Goal: Task Accomplishment & Management: Manage account settings

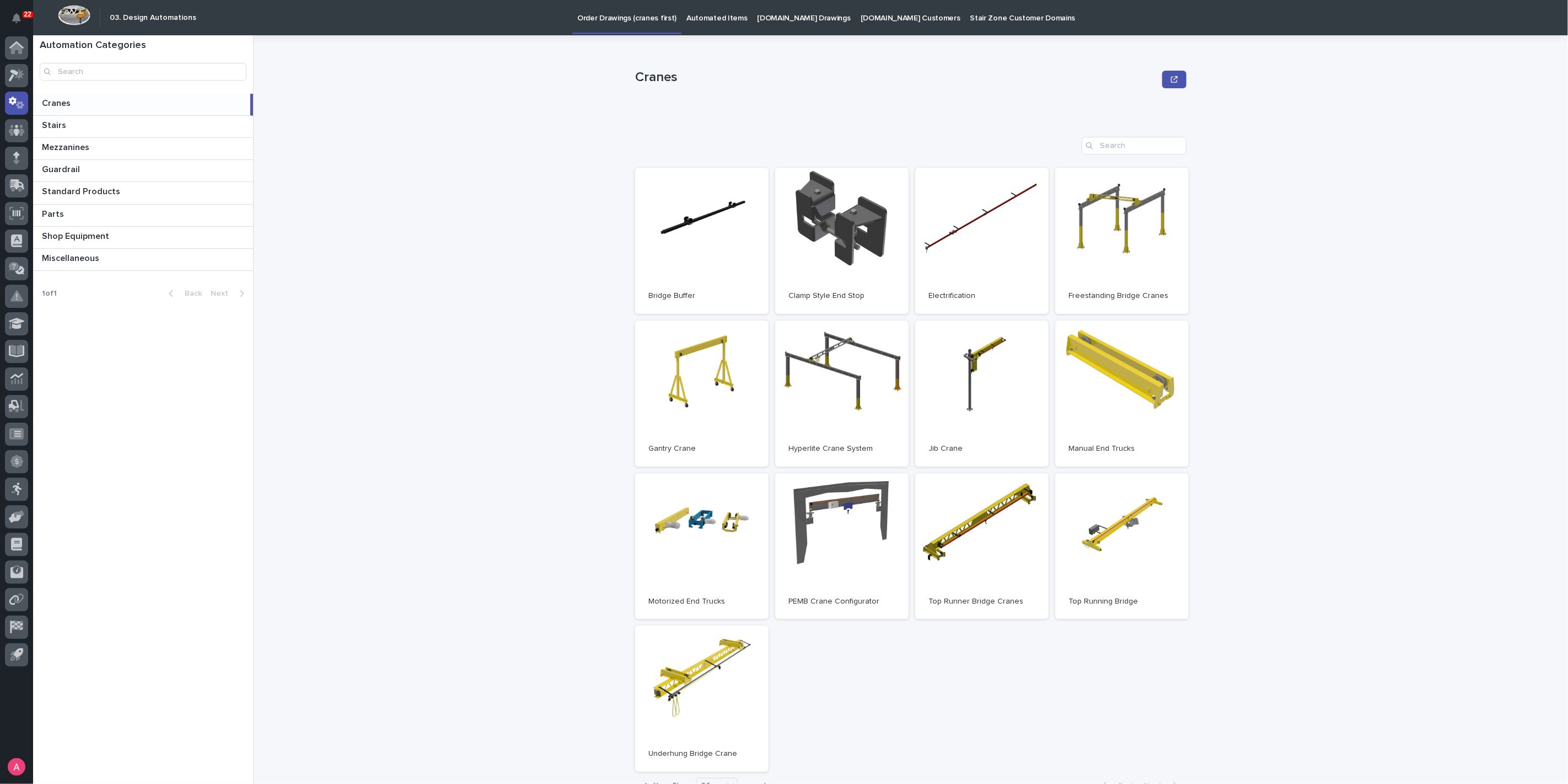
scroll to position [61, 0]
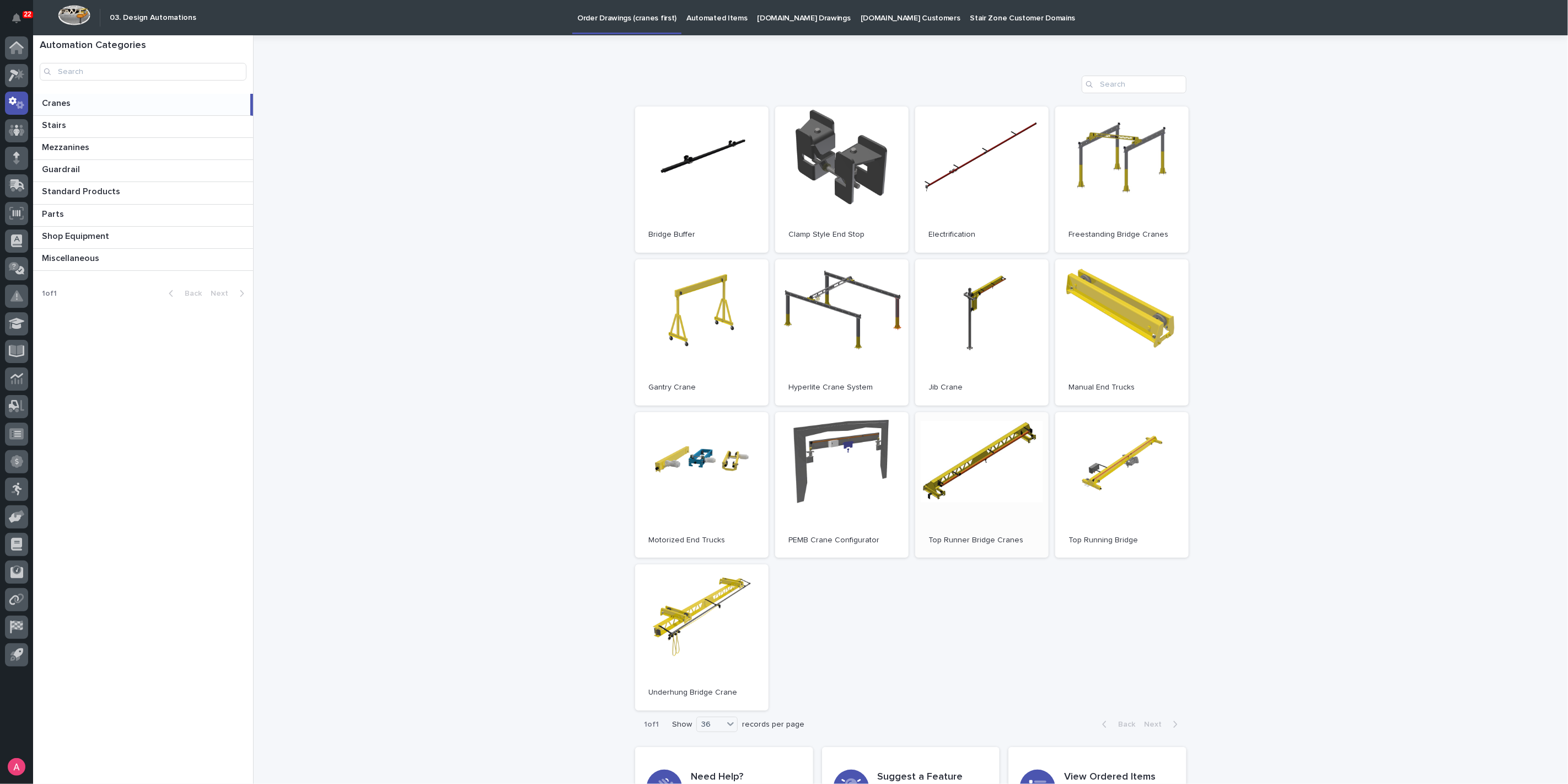
click at [980, 499] on link "Open" at bounding box center [982, 486] width 133 height 146
click at [687, 14] on p "Automated Items" at bounding box center [716, 11] width 60 height 23
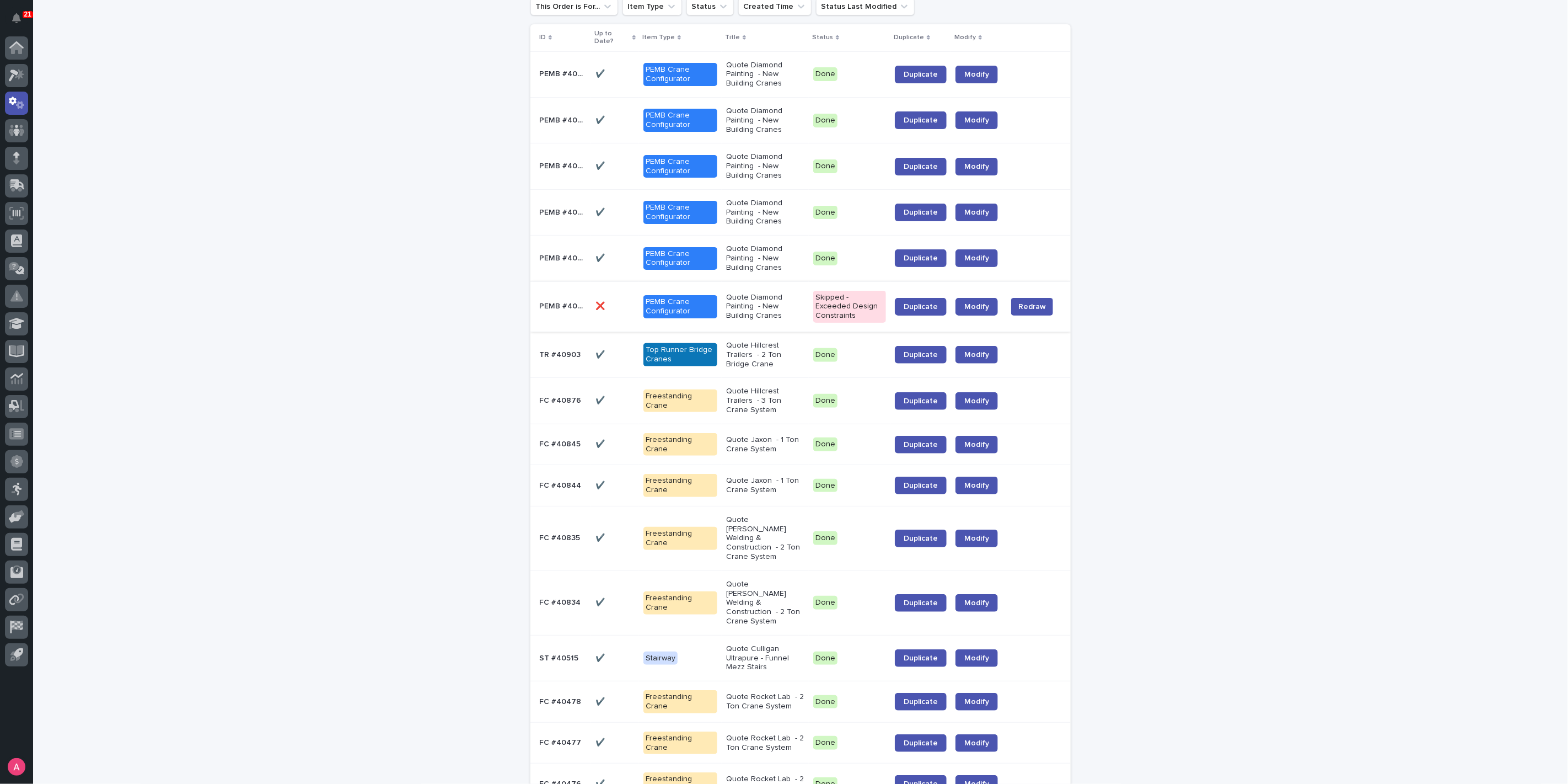
scroll to position [122, 0]
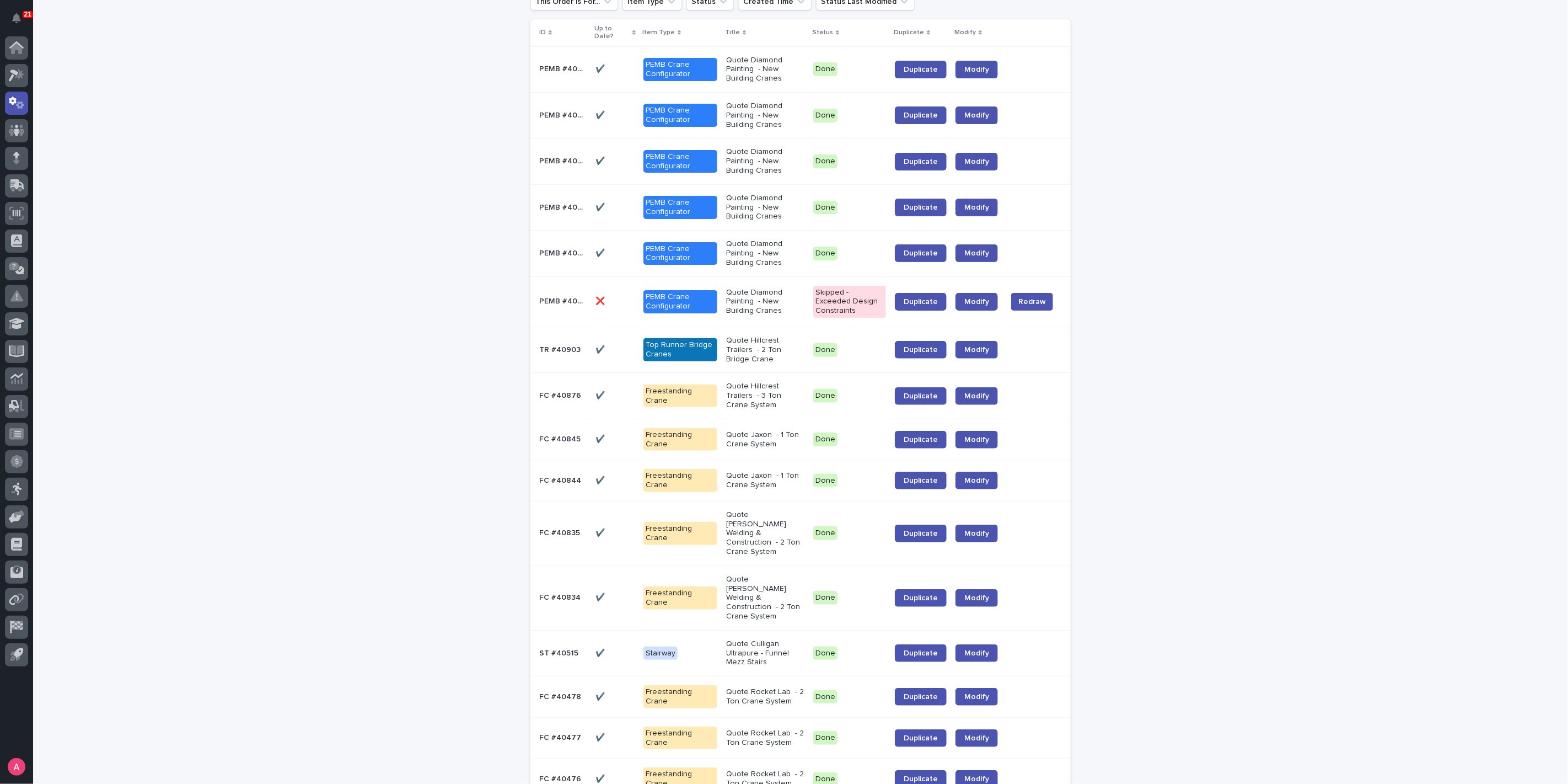
click at [755, 345] on p "Quote Hillcrest Trailers - 2 Ton Bridge Crane" at bounding box center [766, 349] width 78 height 27
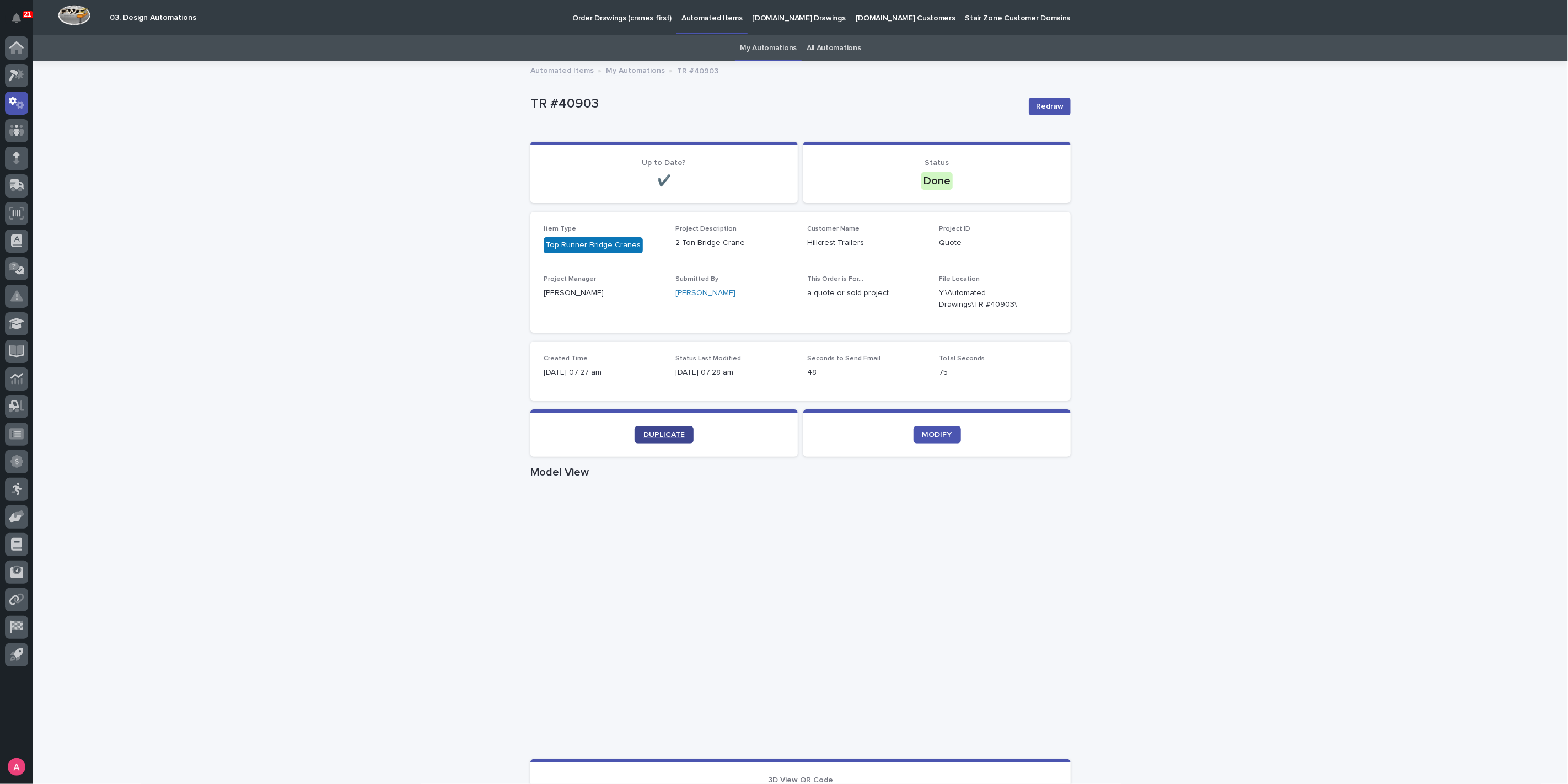
click at [668, 439] on link "DUPLICATE" at bounding box center [664, 435] width 59 height 18
click at [629, 74] on link "My Automations" at bounding box center [635, 70] width 59 height 13
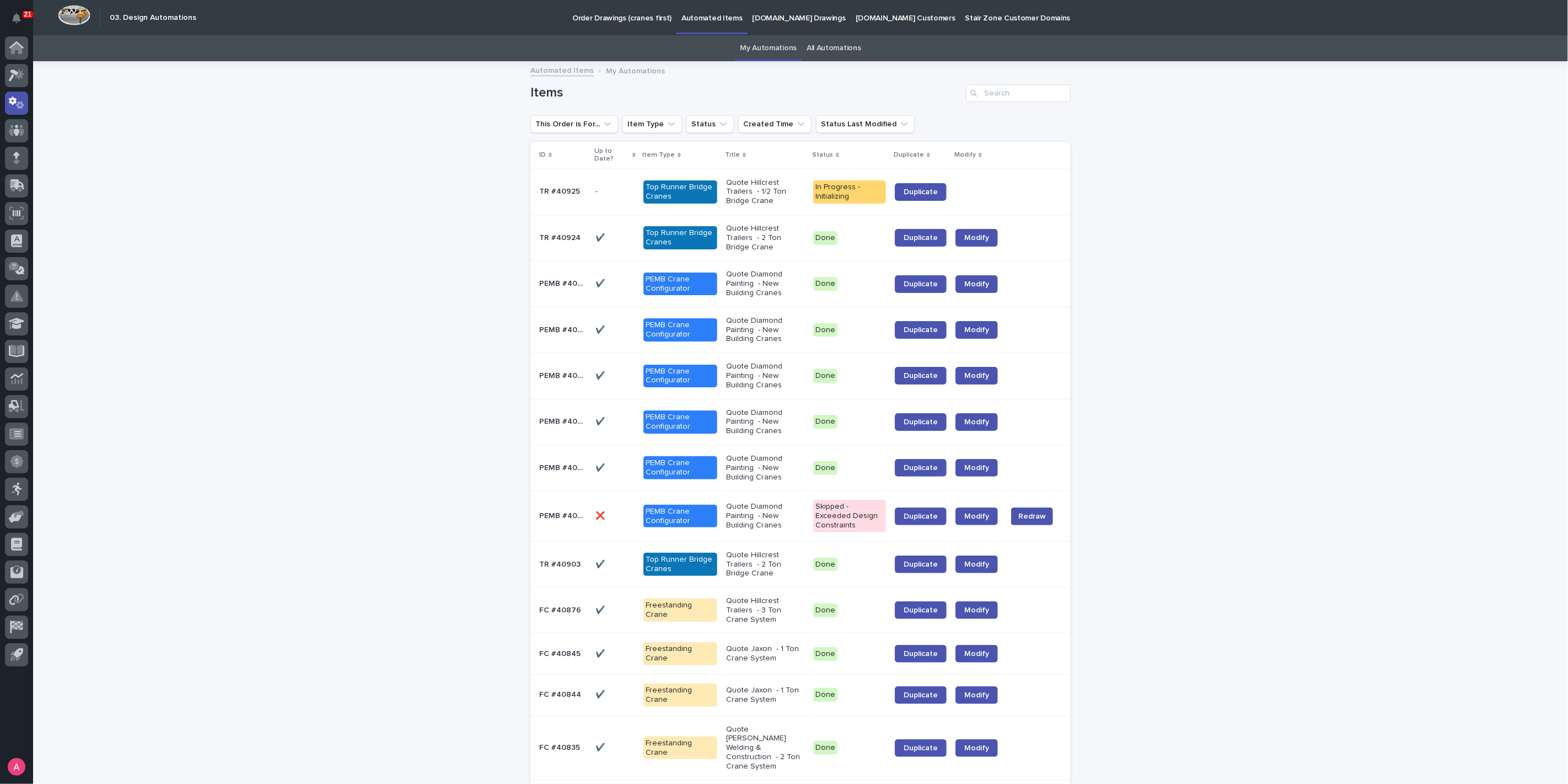
click at [786, 190] on p "Quote Hillcrest Trailers - 1/2 Ton Bridge Crane" at bounding box center [766, 192] width 78 height 27
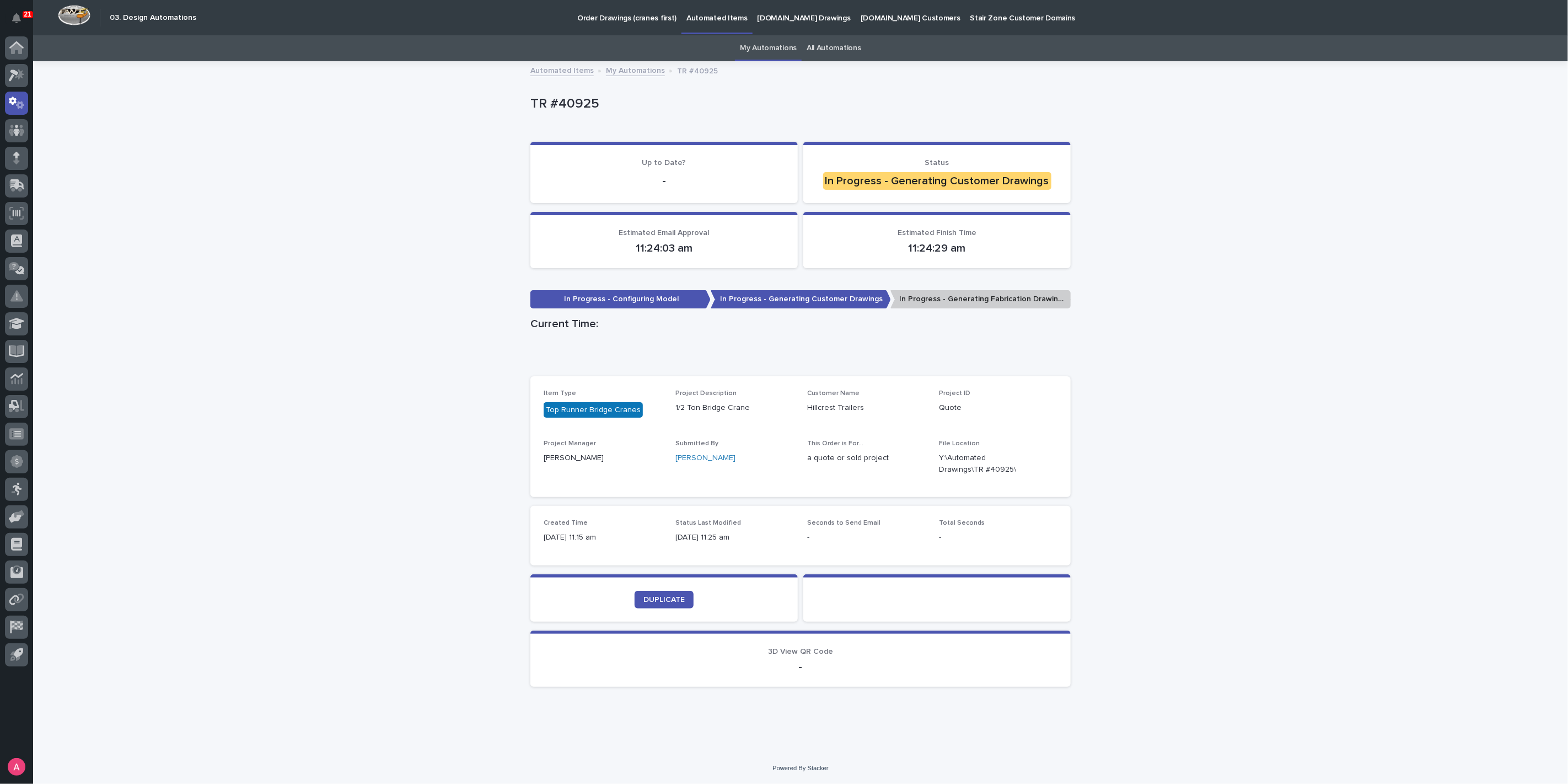
click at [368, 247] on div "Loading... Saving… Loading... Saving… TR #40925 TR #40925 Sorry, there was an e…" at bounding box center [801, 407] width 1535 height 690
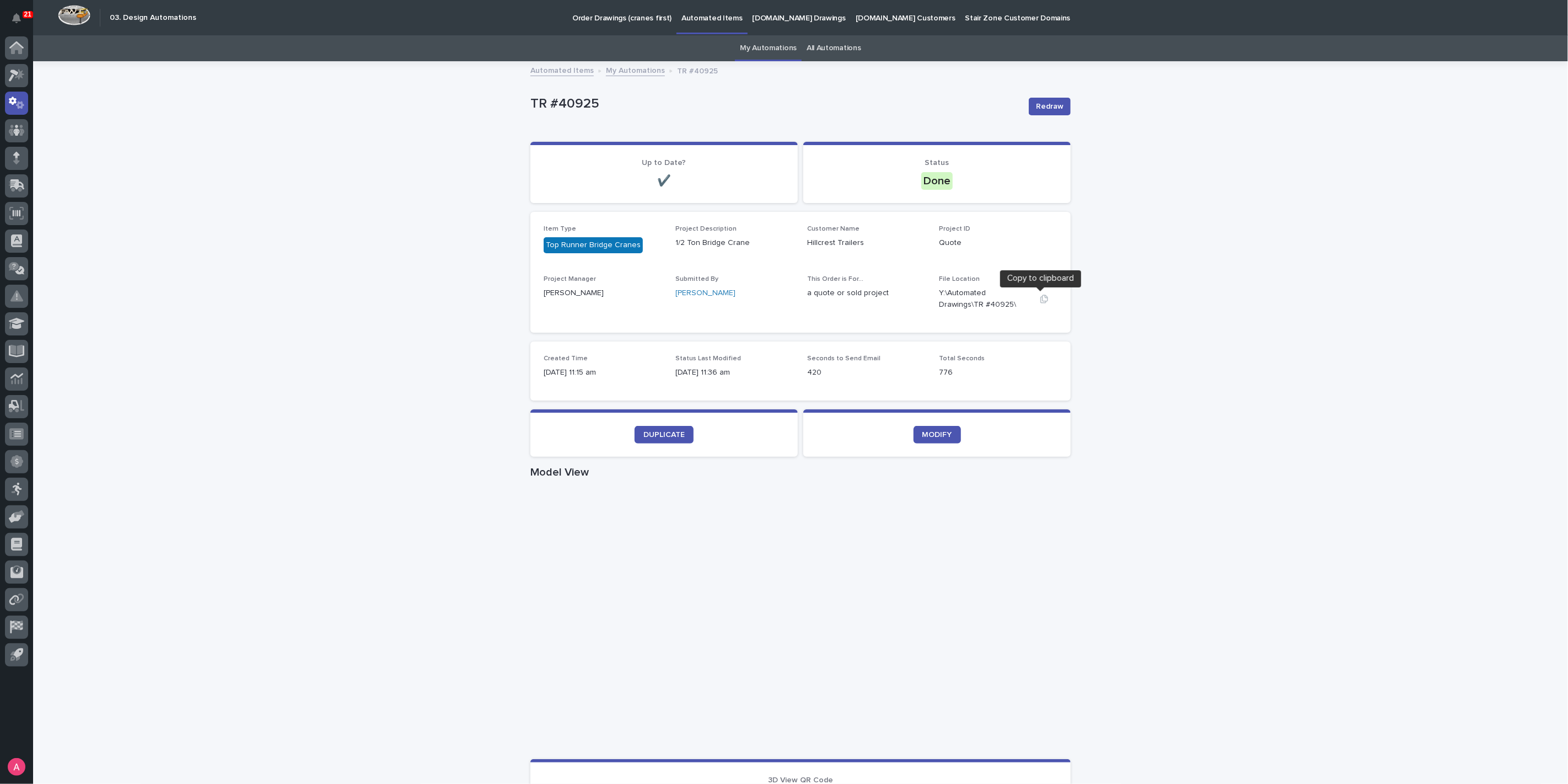
click at [1040, 296] on icon "button" at bounding box center [1044, 298] width 8 height 9
click at [18, 65] on div at bounding box center [16, 75] width 23 height 23
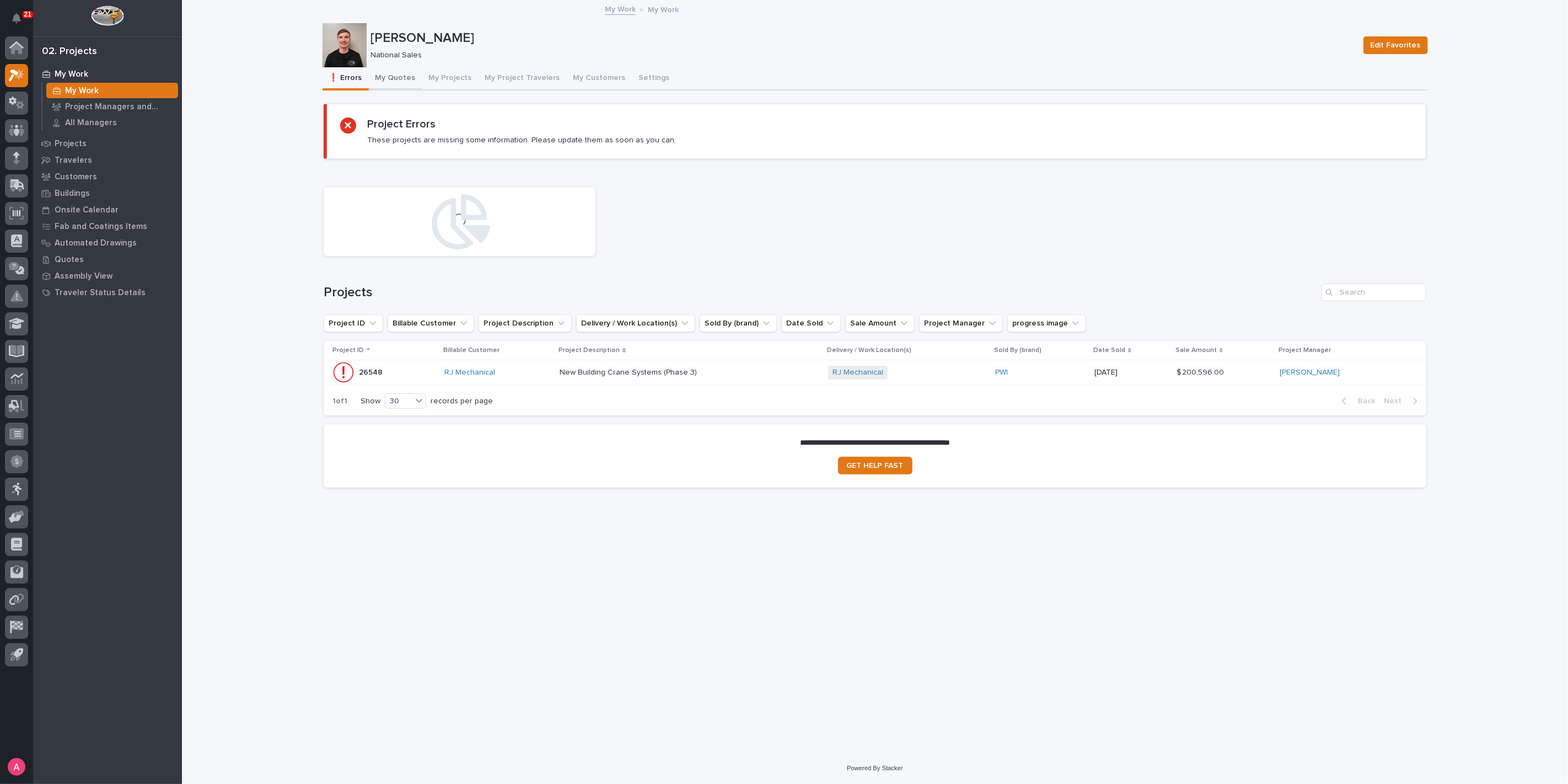
click at [403, 77] on button "My Quotes" at bounding box center [395, 78] width 54 height 23
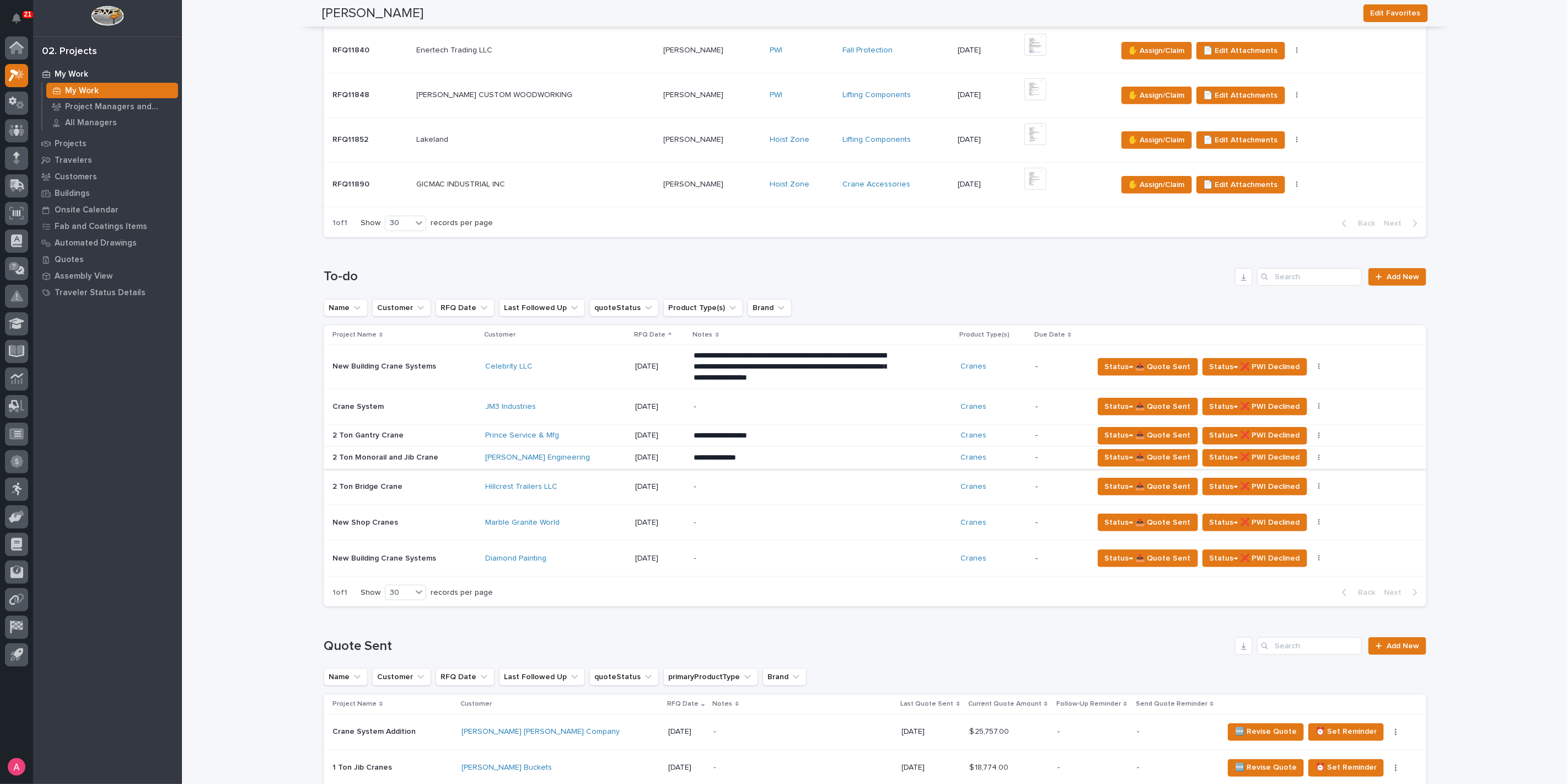
scroll to position [429, 0]
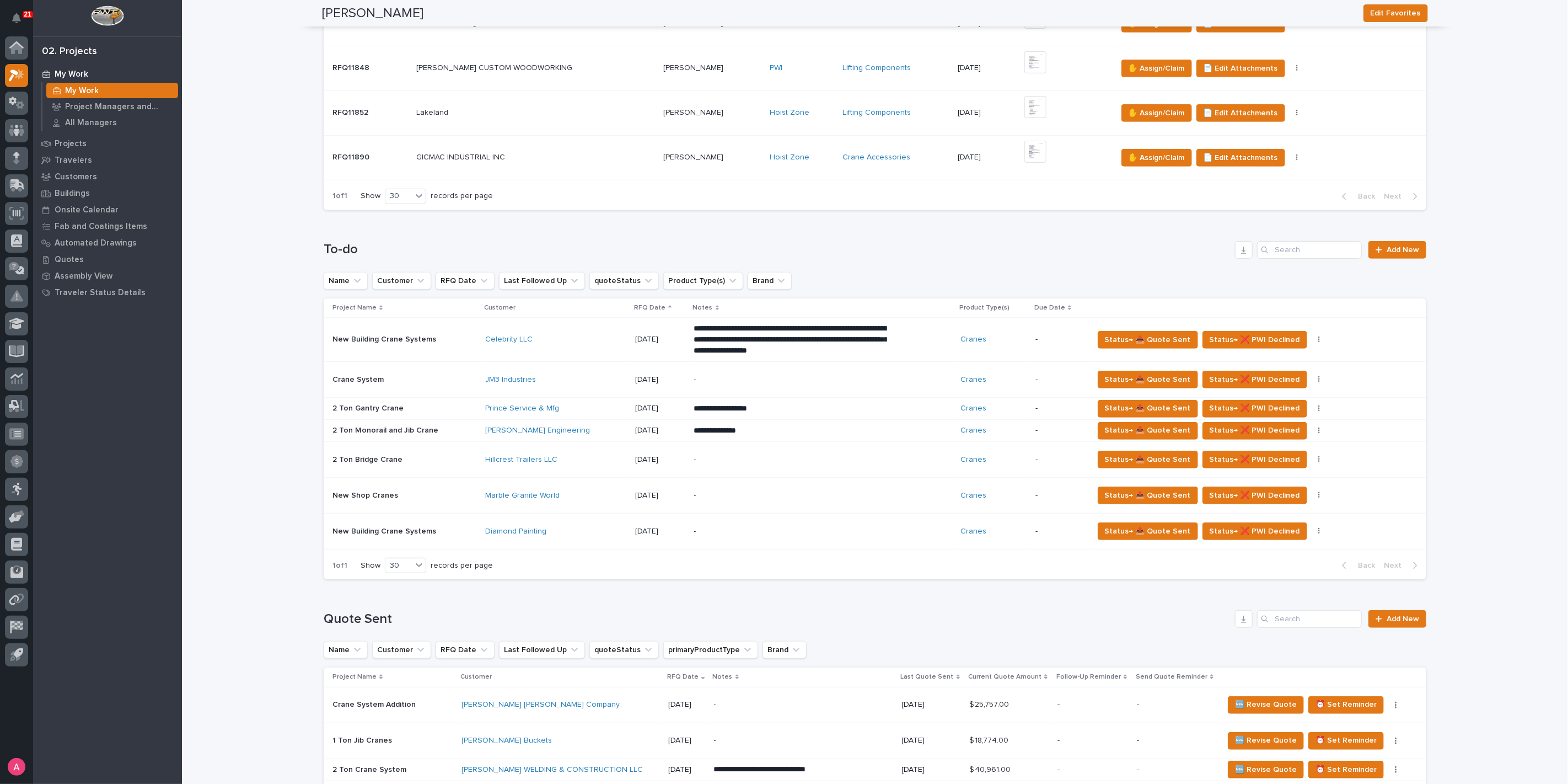
click at [410, 451] on div "2 Ton Bridge Crane 2 Ton Bridge Crane" at bounding box center [404, 459] width 144 height 18
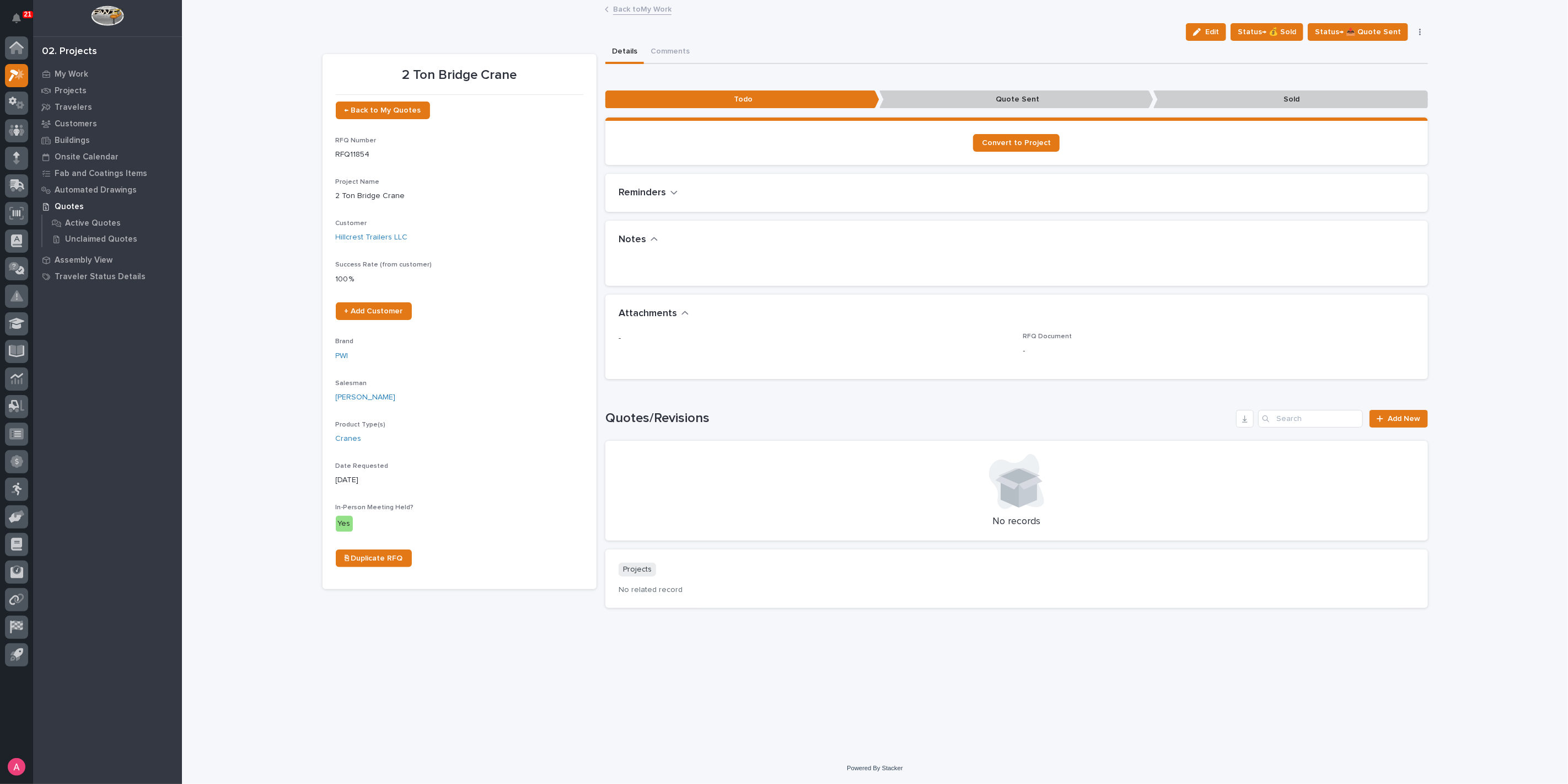
click at [1209, 37] on button "Edit" at bounding box center [1206, 31] width 40 height 18
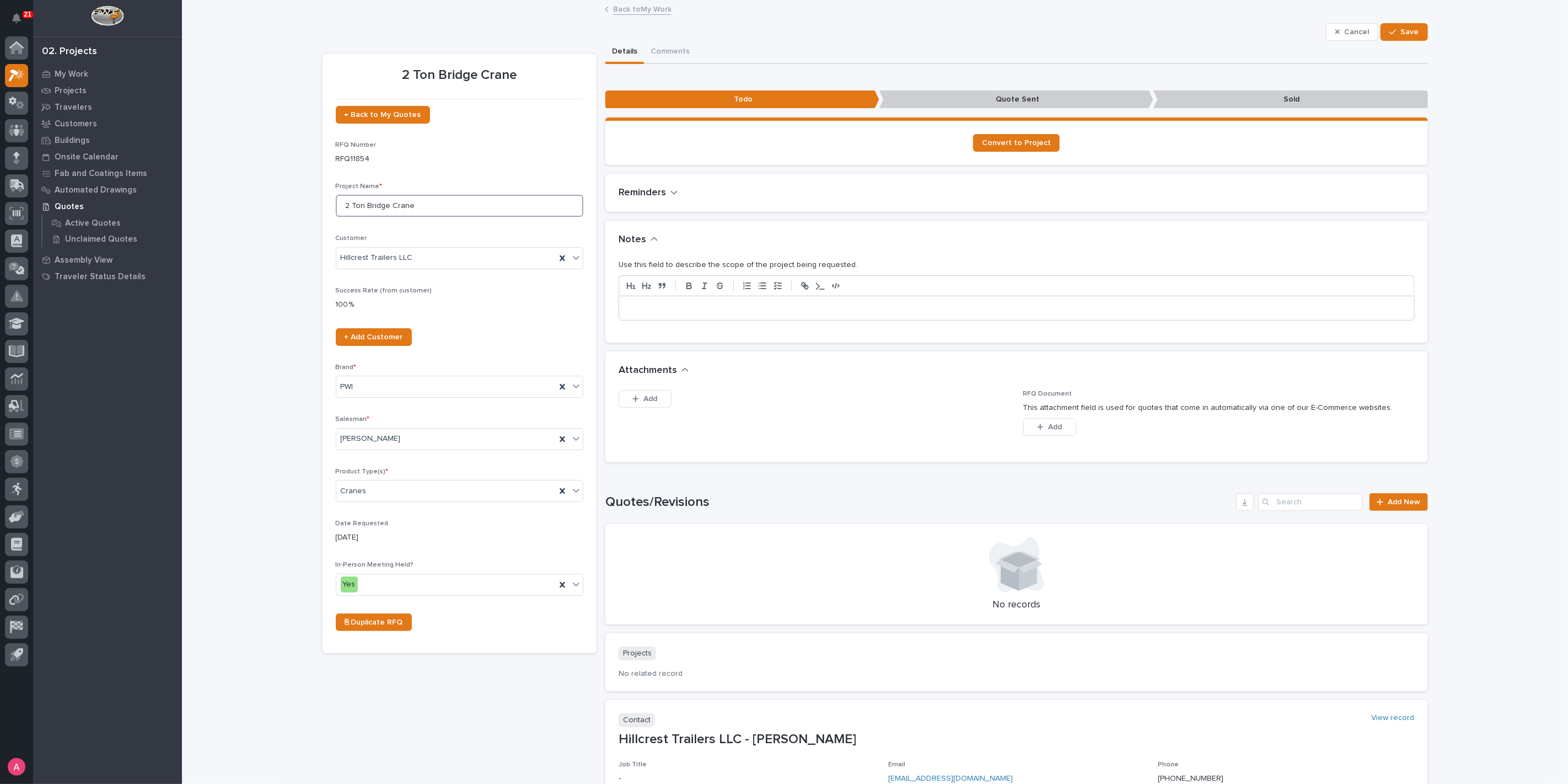
drag, startPoint x: 433, startPoint y: 212, endPoint x: 260, endPoint y: 208, distance: 173.0
click at [260, 209] on div "Loading... Saving… Loading... Saving… 2 Ton Bridge Crane Cancel Save Cancel Sav…" at bounding box center [875, 449] width 1386 height 896
type input "3 Ton Crane System Addition"
click at [1397, 36] on button "Save" at bounding box center [1404, 31] width 47 height 18
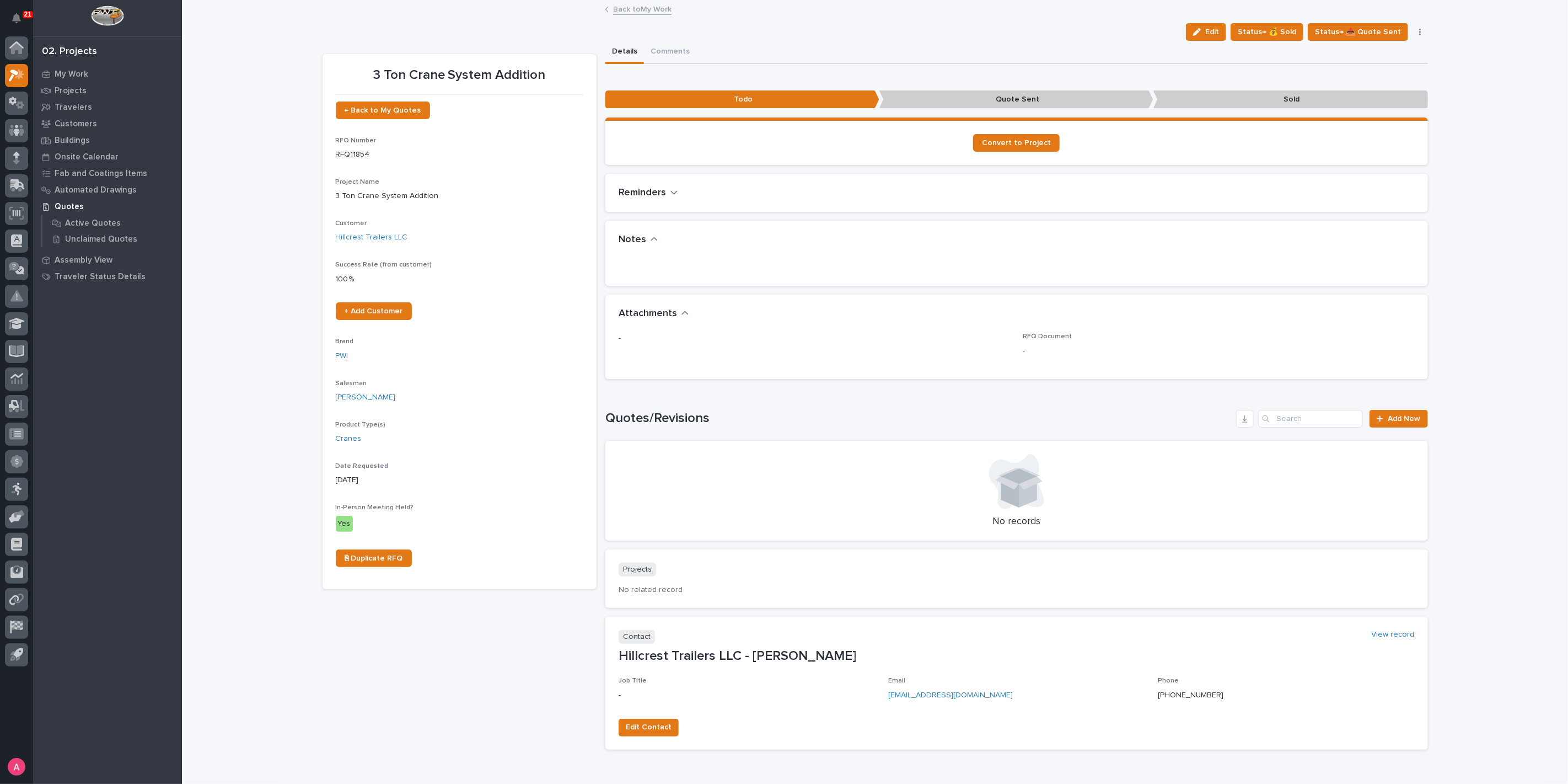
click at [1220, 34] on span "Edit" at bounding box center [1212, 32] width 14 height 10
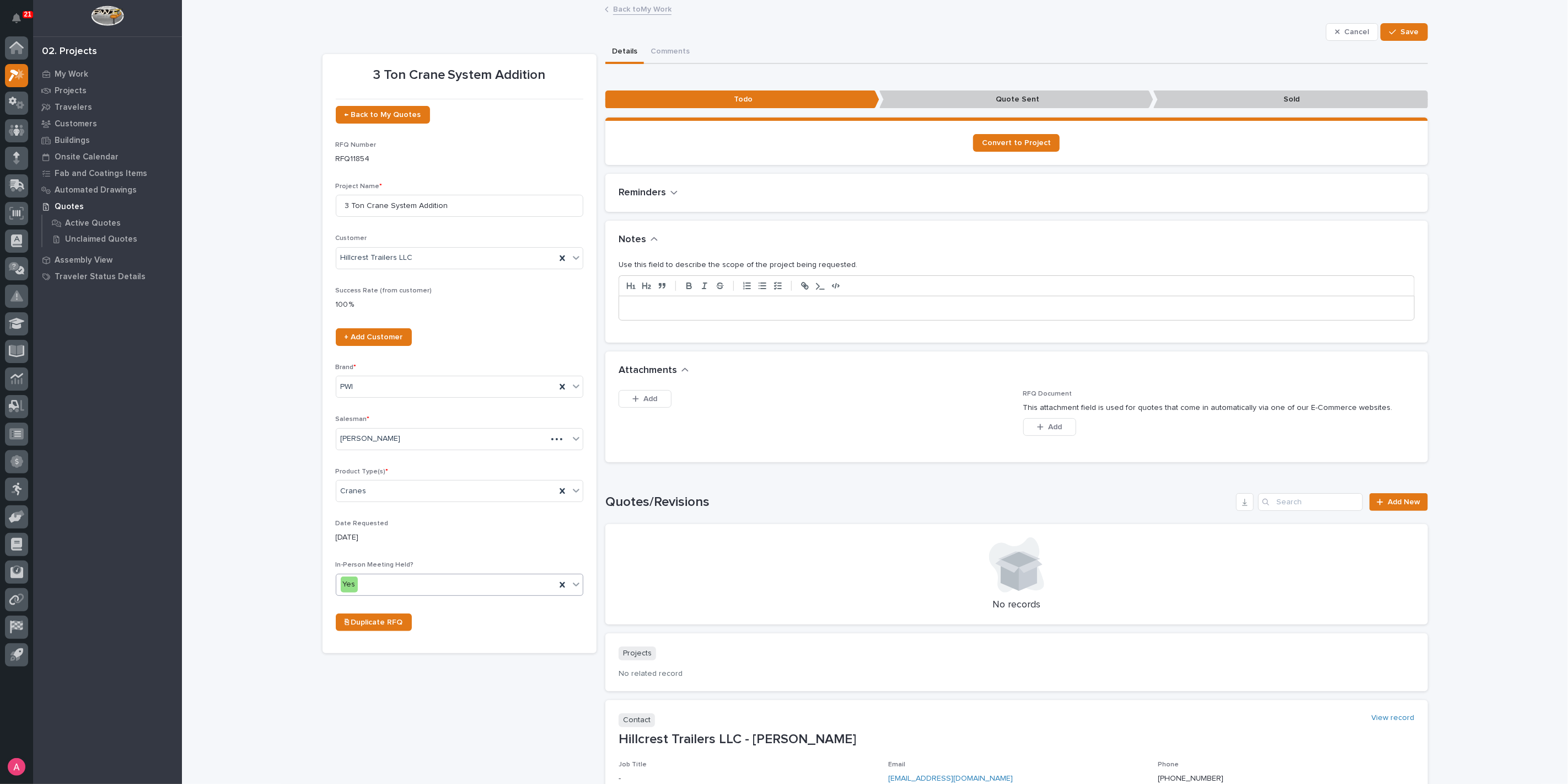
click at [397, 592] on div "Yes" at bounding box center [459, 585] width 247 height 22
click at [367, 620] on div "No" at bounding box center [455, 623] width 246 height 20
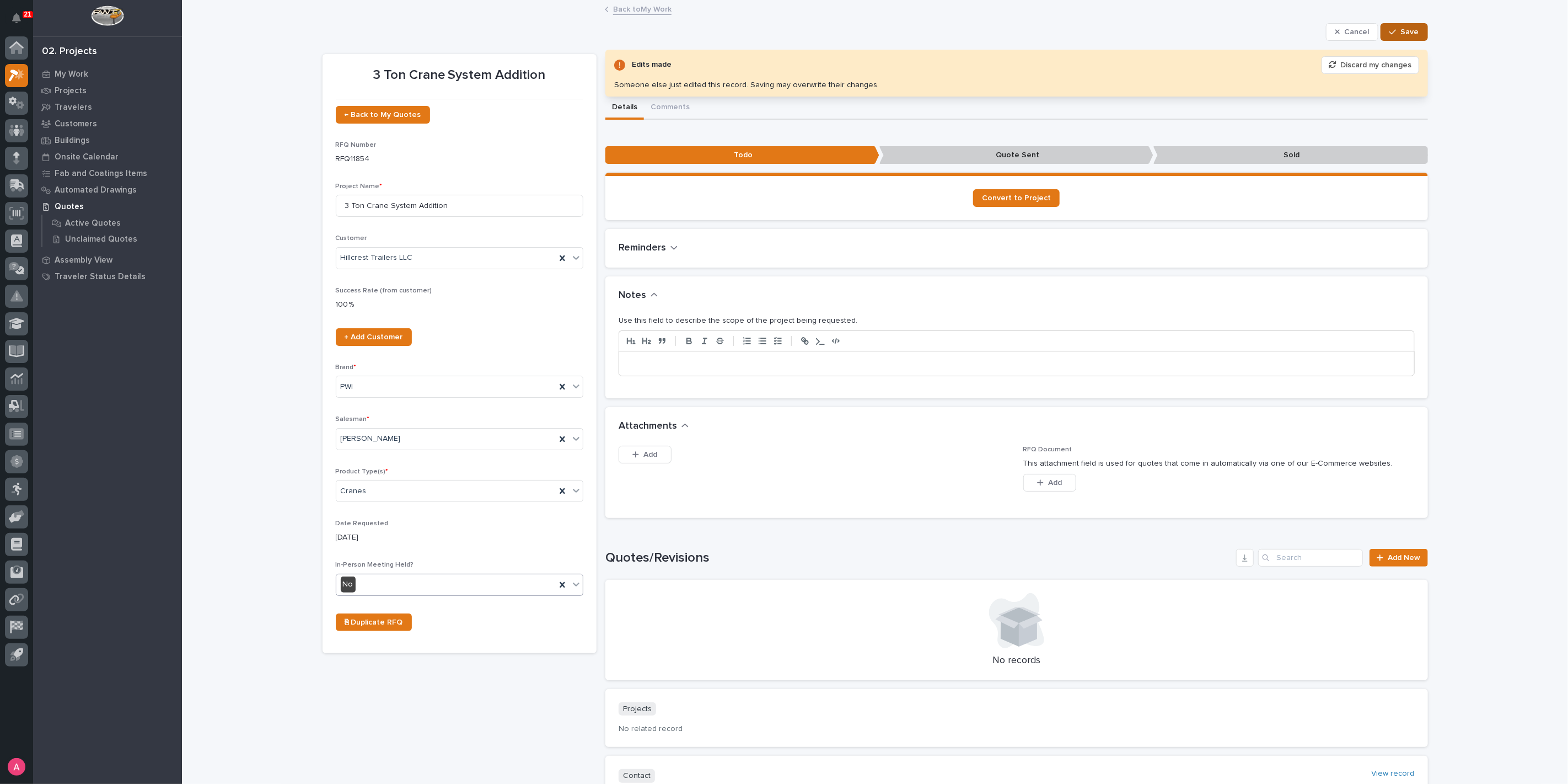
click at [1417, 30] on button "Save" at bounding box center [1404, 31] width 47 height 18
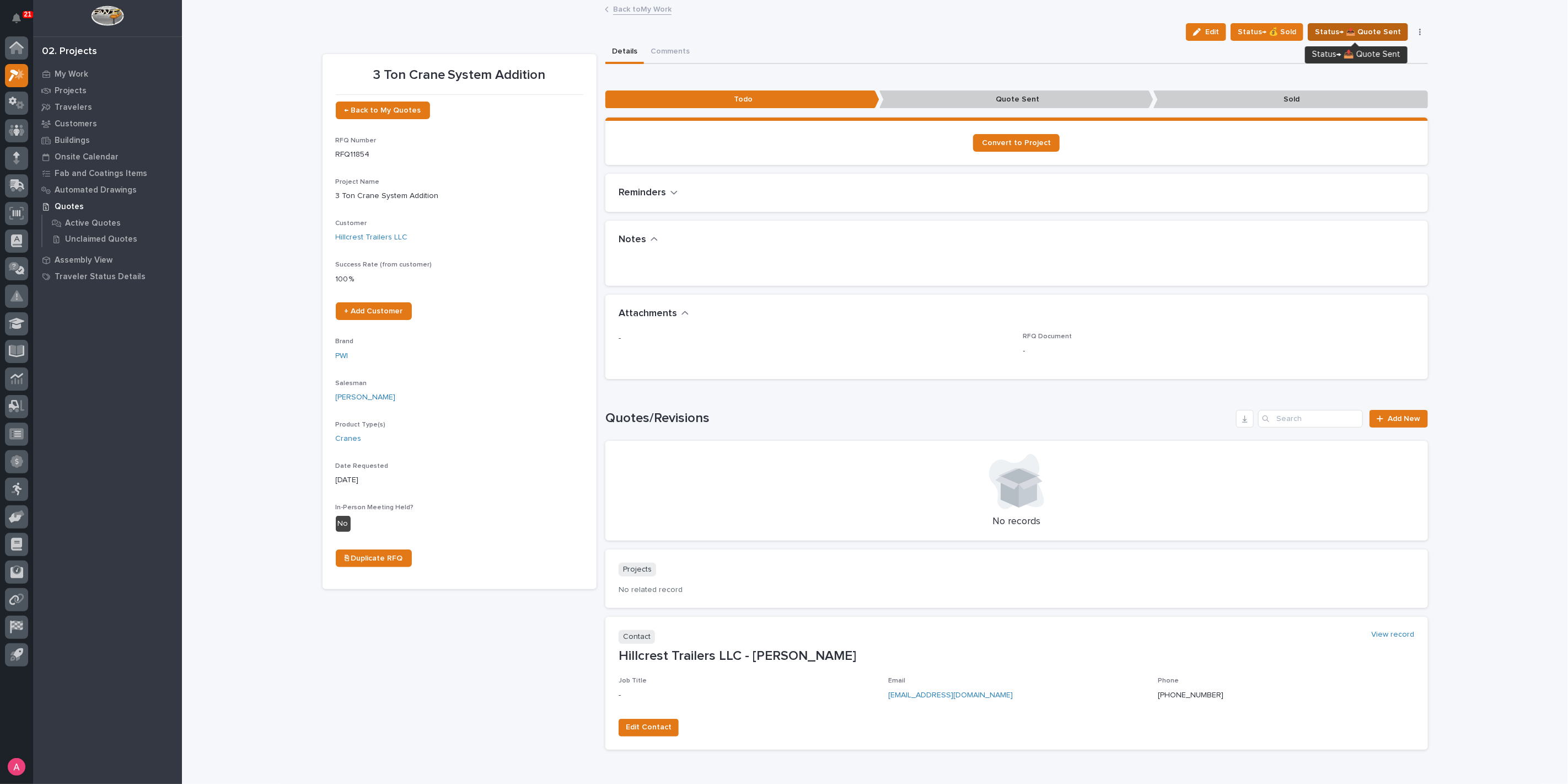
click at [1348, 27] on span "Status→ 📤 Quote Sent" at bounding box center [1358, 32] width 86 height 14
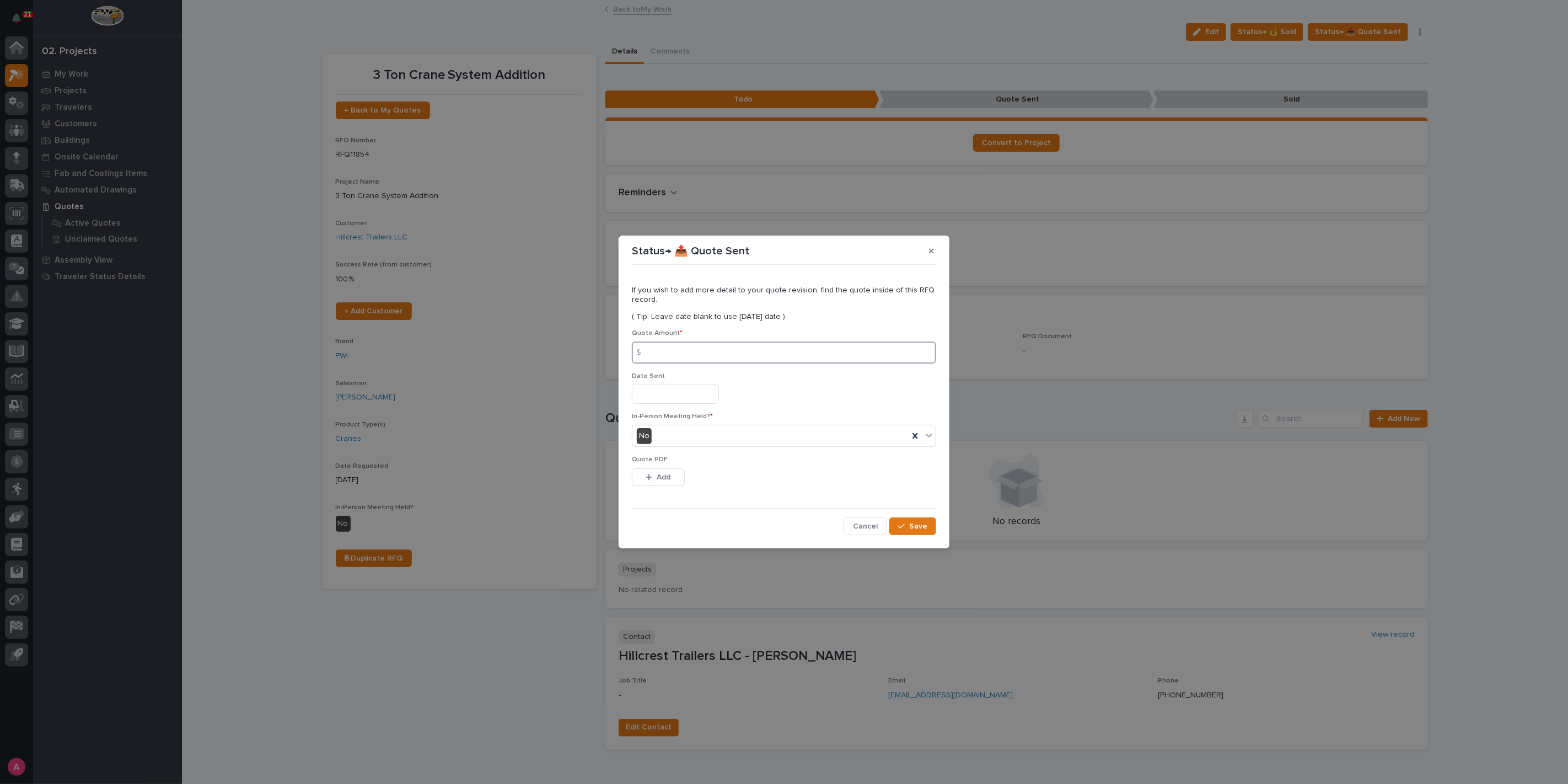
click at [687, 359] on input at bounding box center [784, 353] width 304 height 22
click at [740, 345] on input "109" at bounding box center [784, 353] width 304 height 22
type input "109988"
click at [675, 472] on button "Add" at bounding box center [659, 477] width 53 height 18
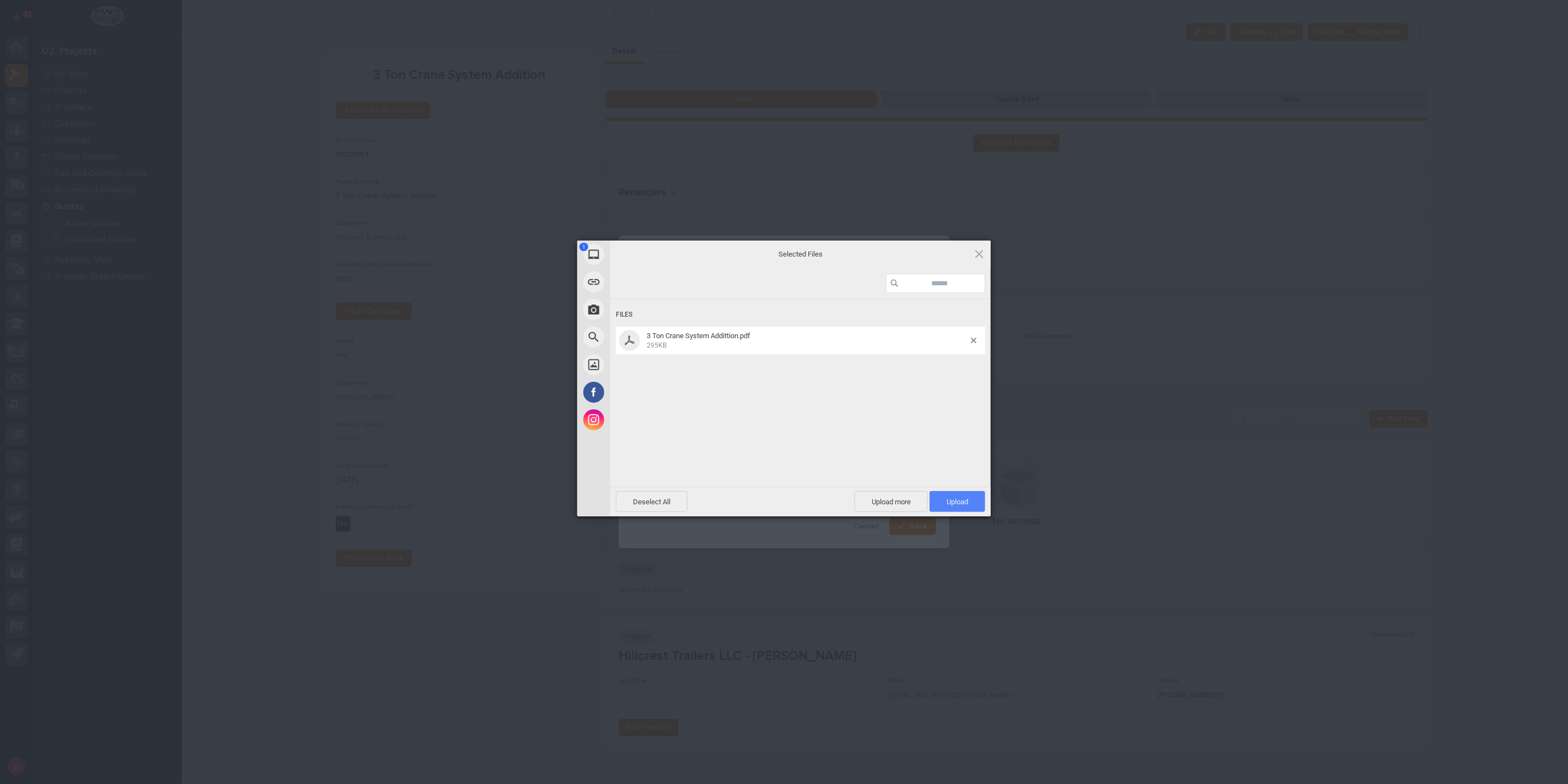
click at [960, 499] on span "Upload 1" at bounding box center [957, 502] width 21 height 9
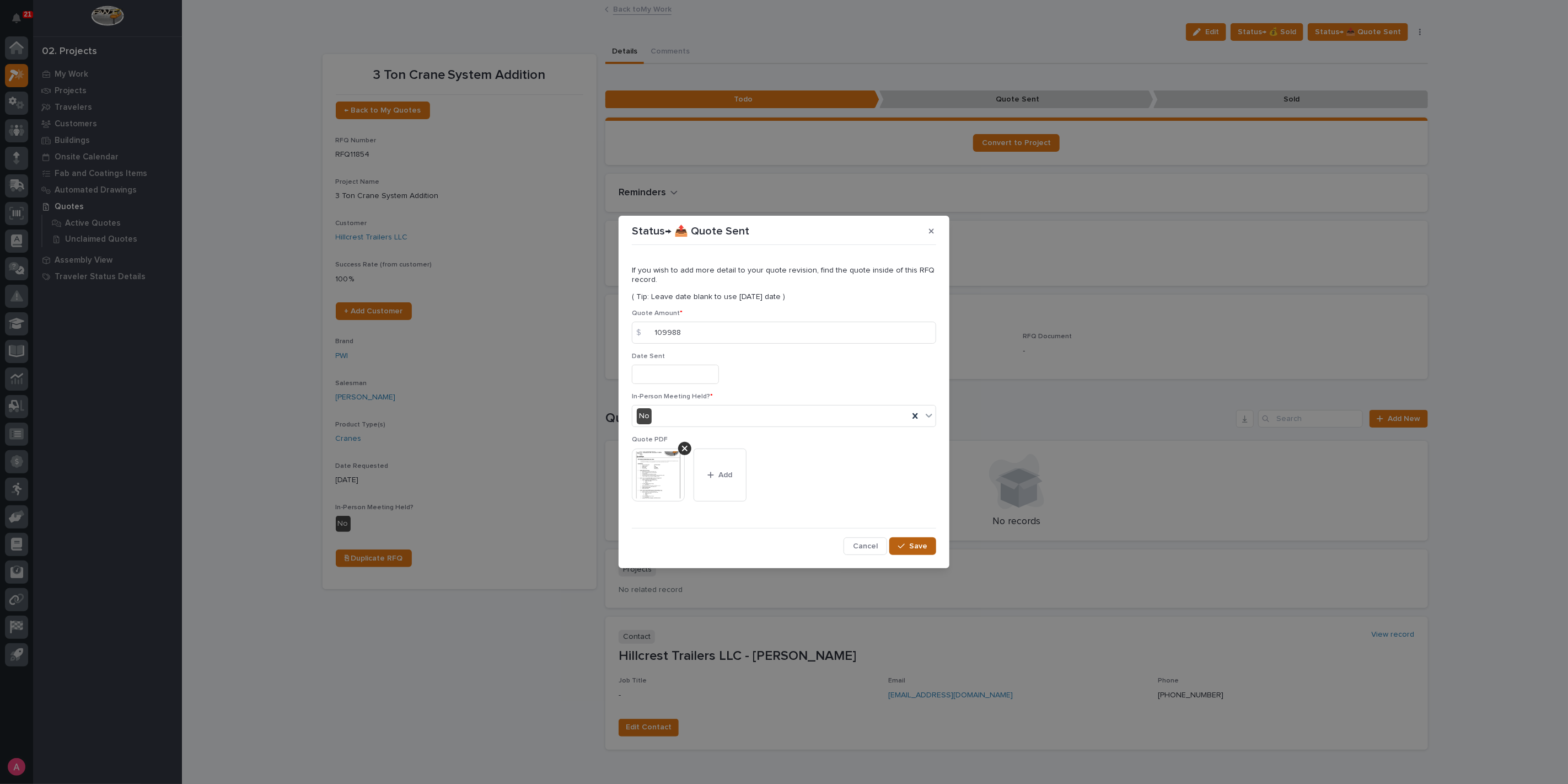
click at [926, 540] on button "Save" at bounding box center [913, 546] width 47 height 18
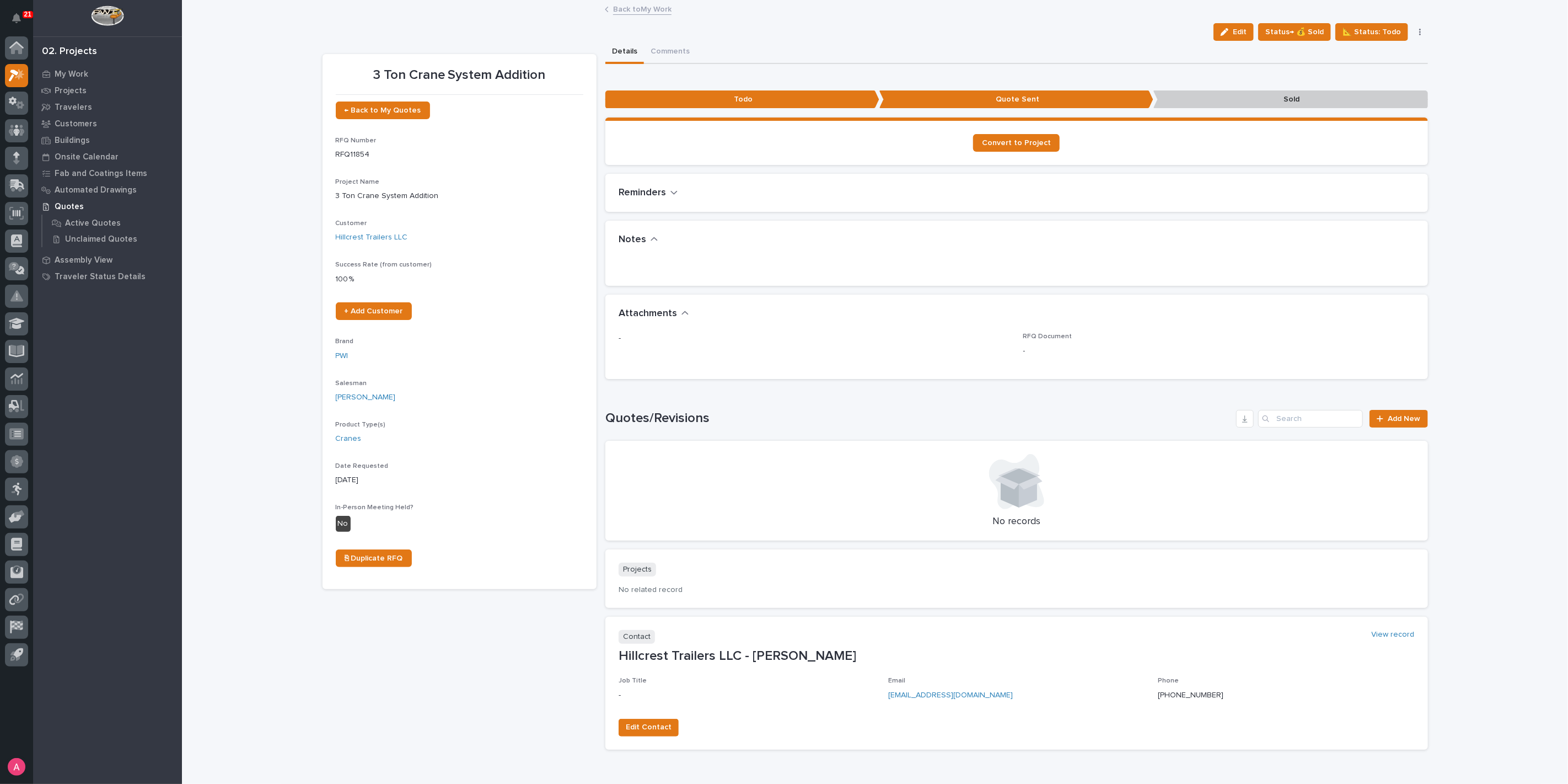
click at [635, 8] on link "Back to My Work" at bounding box center [642, 9] width 59 height 13
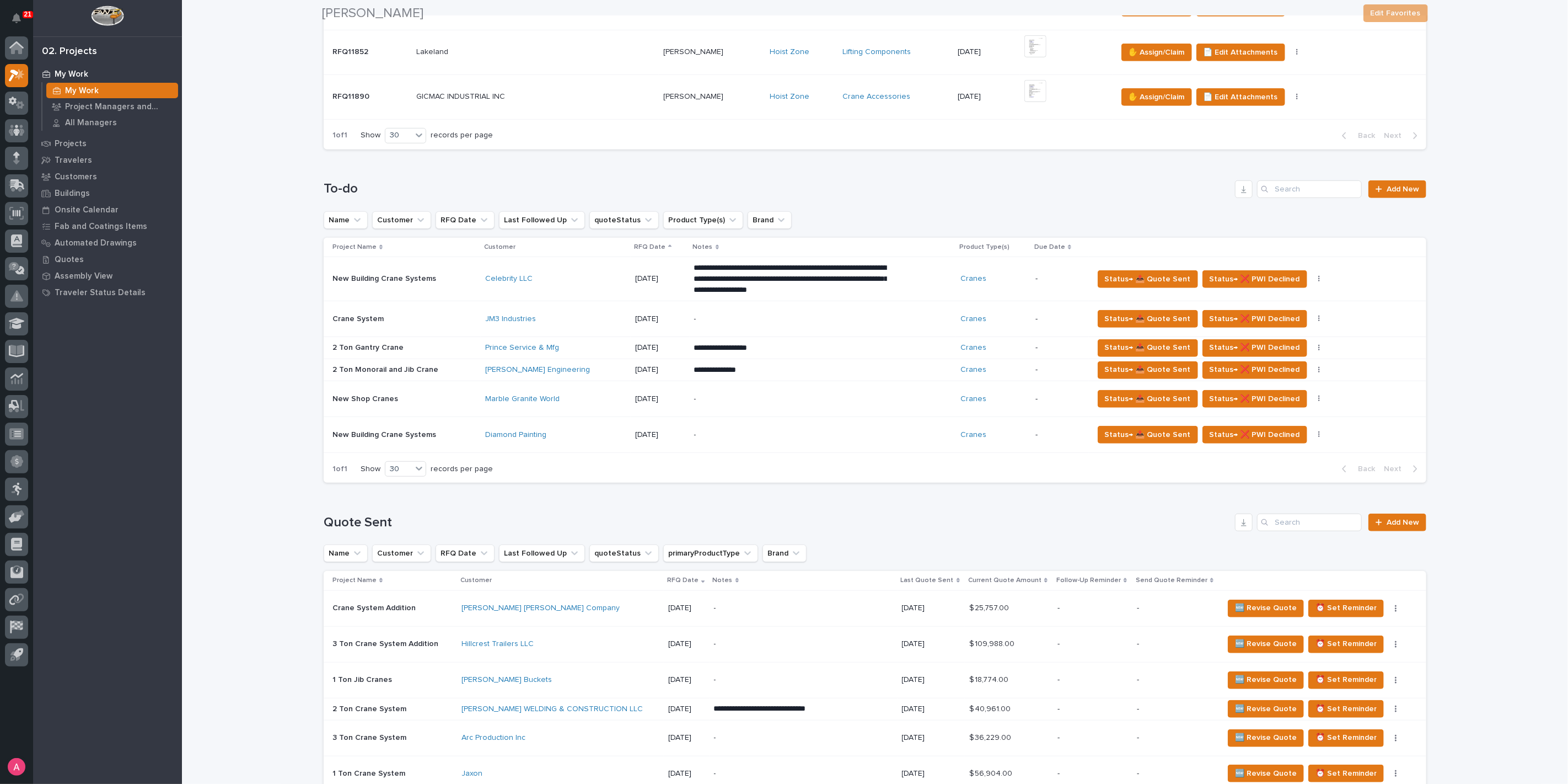
scroll to position [490, 0]
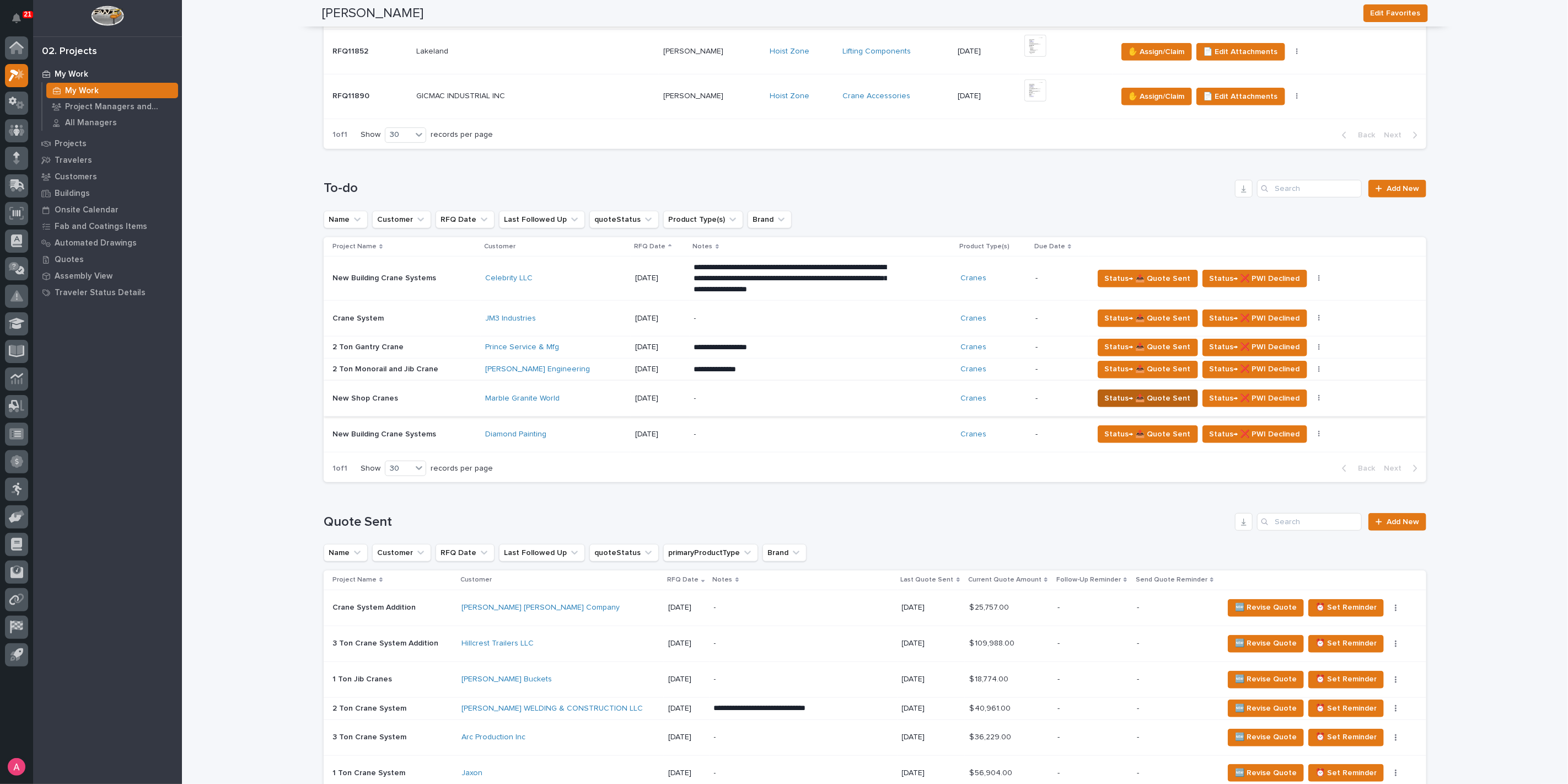
click at [1142, 395] on span "Status→ 📤 Quote Sent" at bounding box center [1147, 399] width 86 height 14
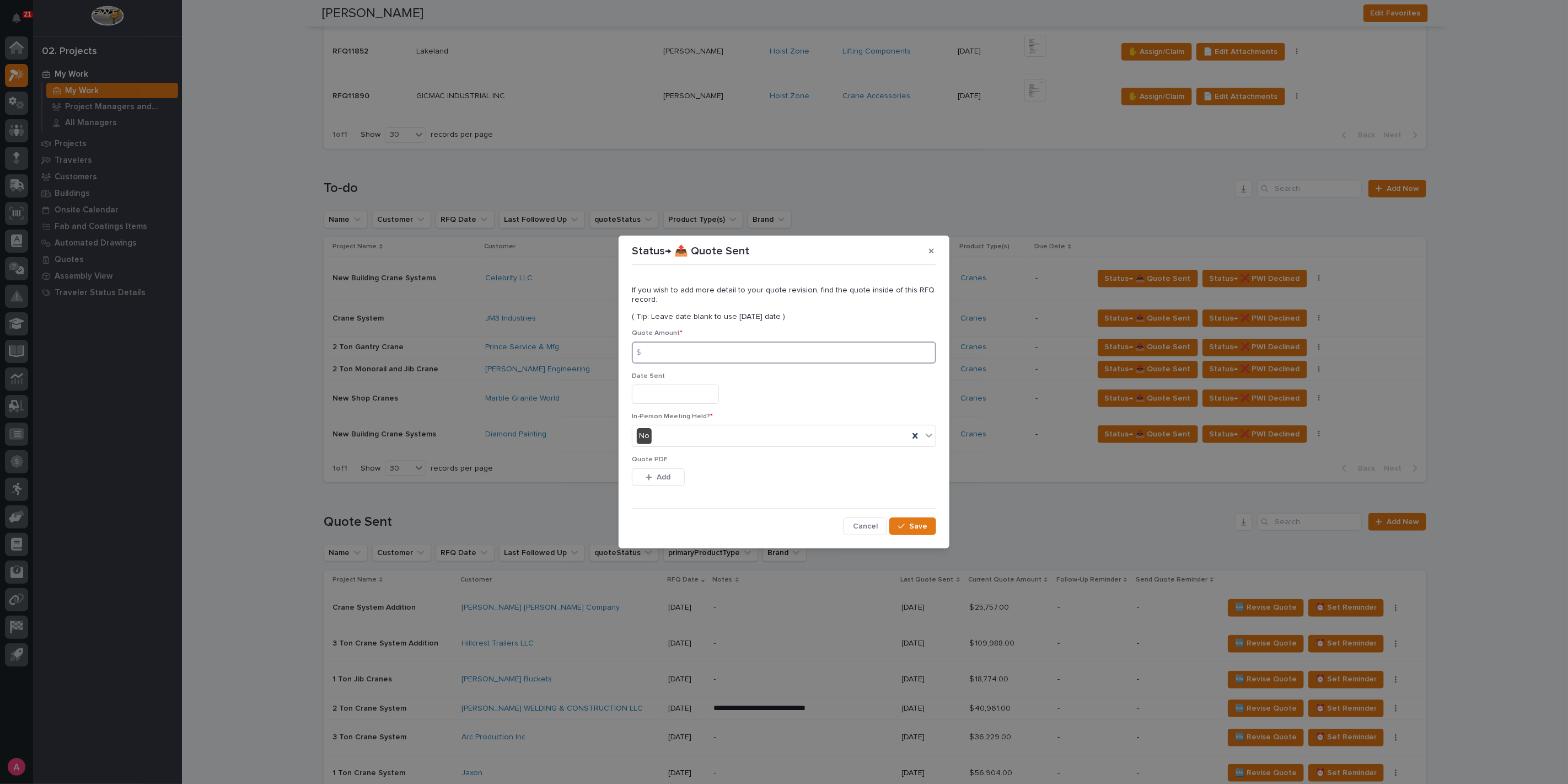
click at [727, 360] on input at bounding box center [784, 353] width 304 height 22
click at [725, 349] on input at bounding box center [784, 353] width 304 height 22
type input "189552"
click at [651, 474] on icon "button" at bounding box center [649, 477] width 7 height 8
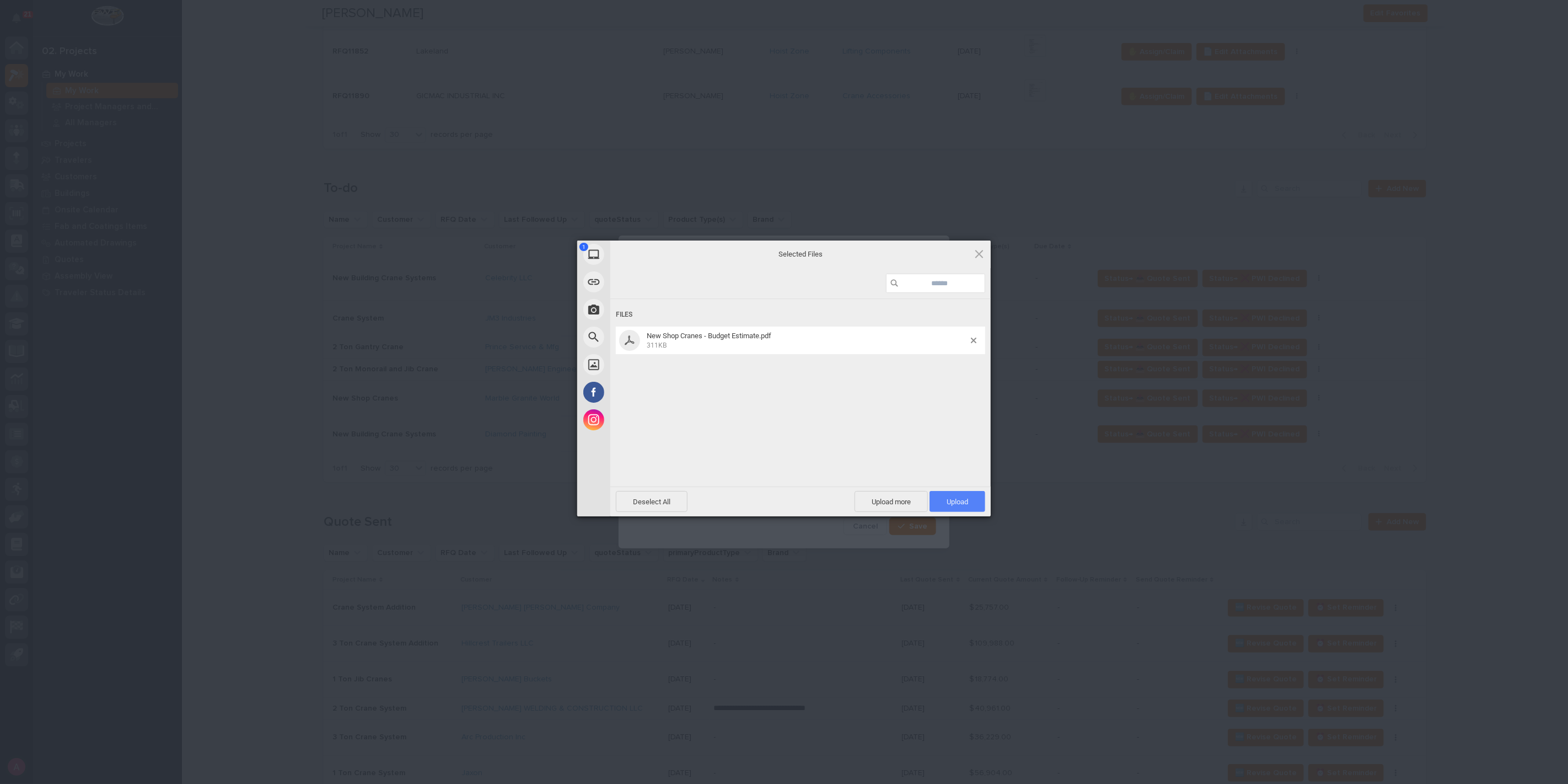
click at [974, 499] on span "Upload 1" at bounding box center [958, 501] width 56 height 21
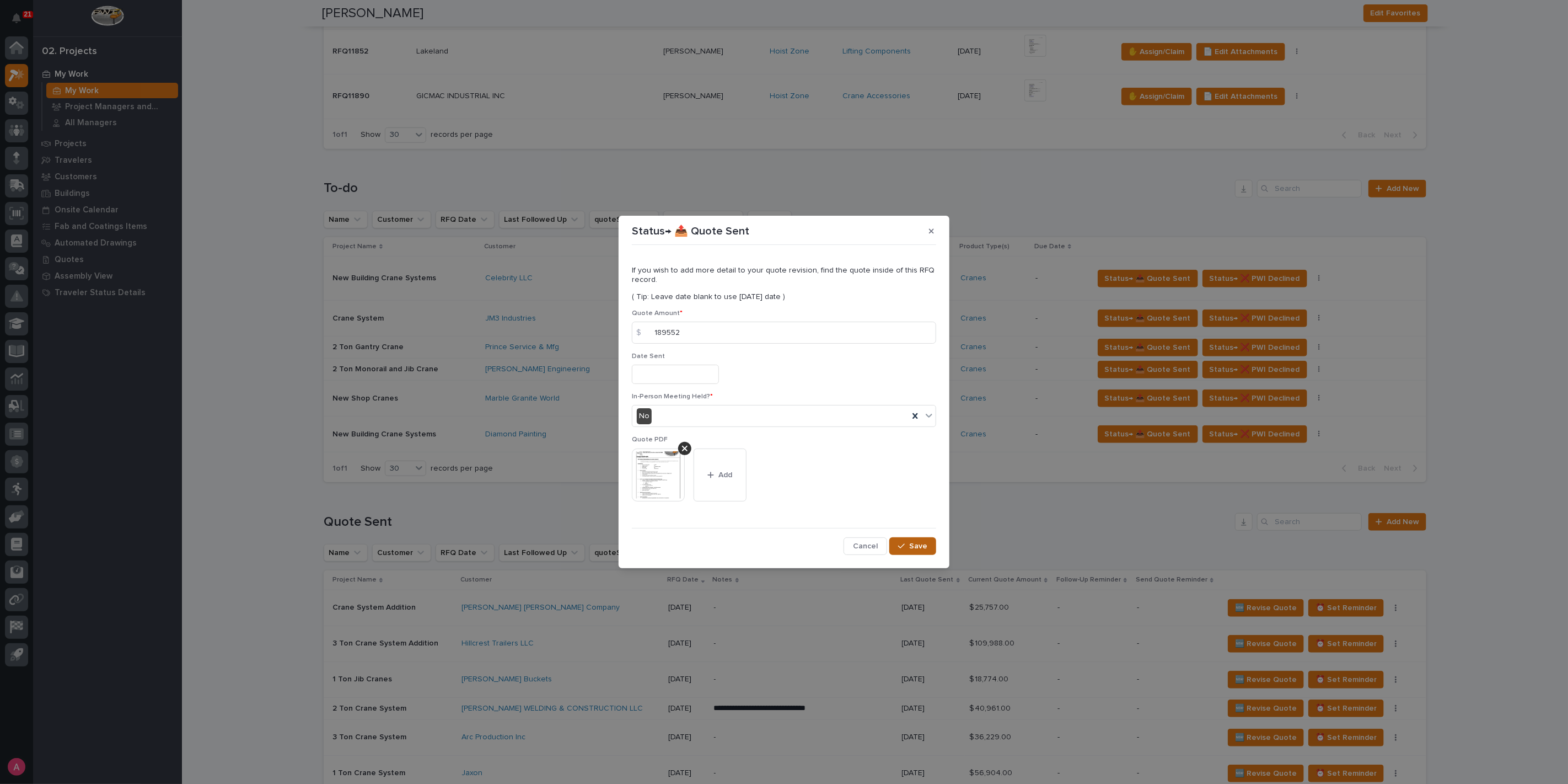
click at [926, 545] on span "Save" at bounding box center [918, 547] width 18 height 10
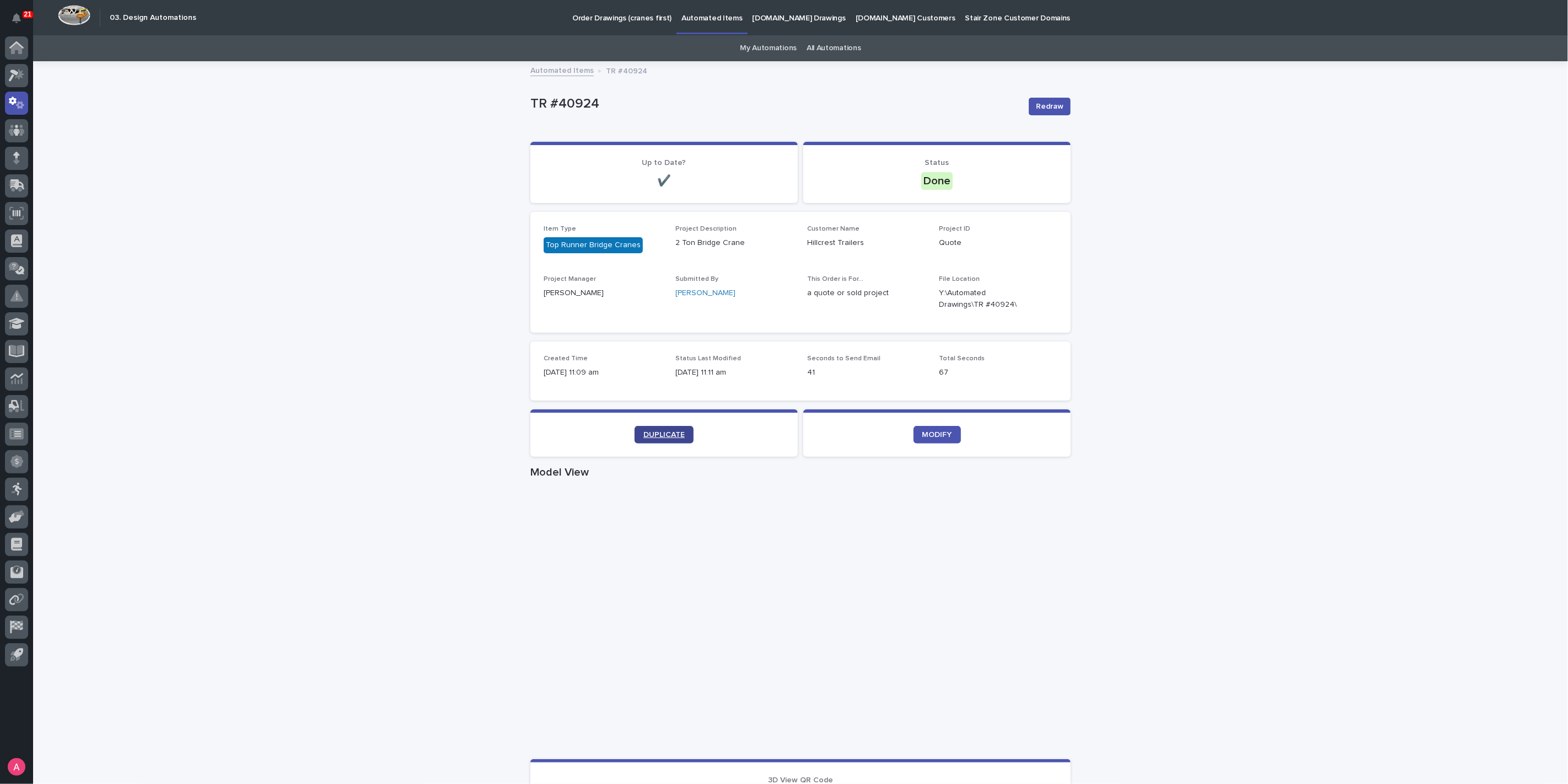
click at [686, 429] on link "DUPLICATE" at bounding box center [664, 435] width 59 height 18
click at [1041, 299] on icon "button" at bounding box center [1044, 298] width 8 height 9
